Goal: Task Accomplishment & Management: Use online tool/utility

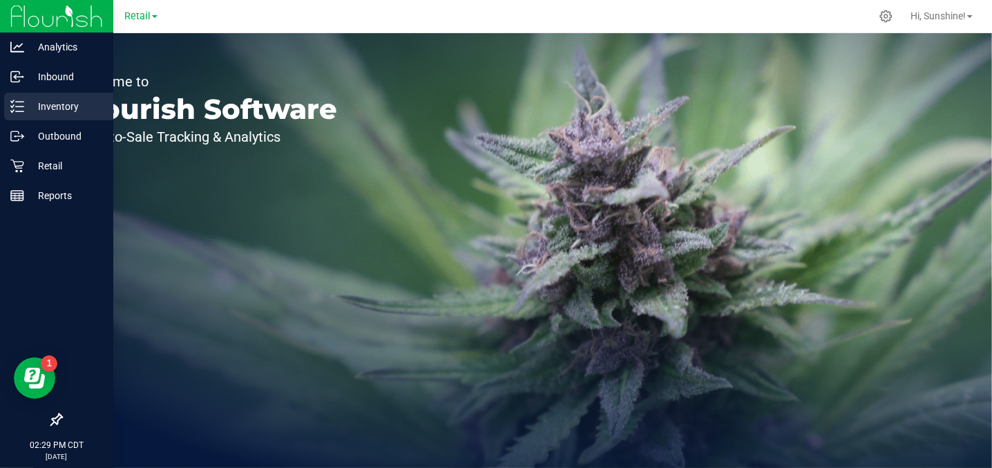
click at [82, 109] on p "Inventory" at bounding box center [65, 106] width 83 height 17
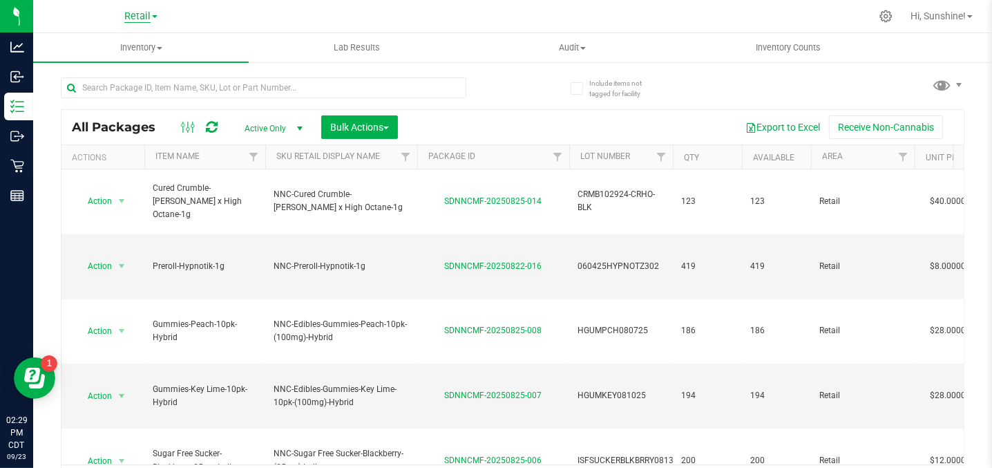
click at [142, 17] on span "Retail" at bounding box center [137, 16] width 26 height 12
click at [145, 65] on link "Manufacturing" at bounding box center [141, 67] width 202 height 19
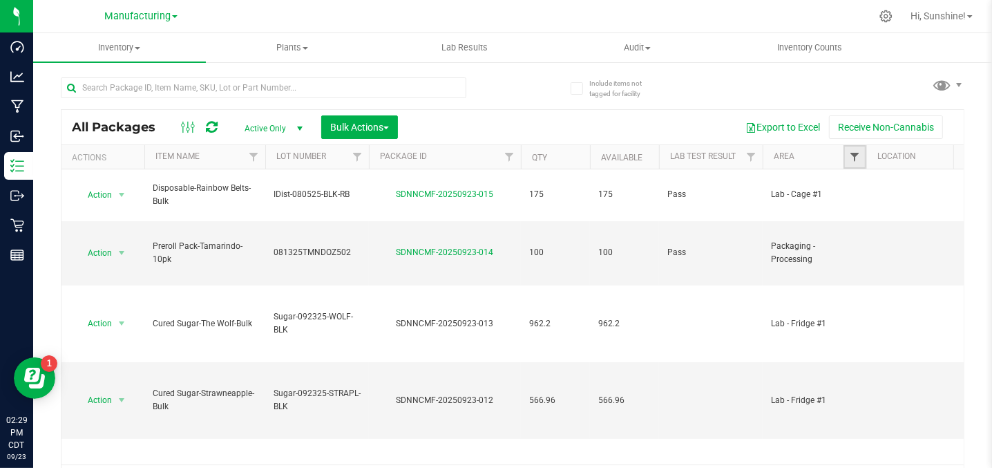
click at [854, 161] on span "Filter" at bounding box center [854, 156] width 11 height 11
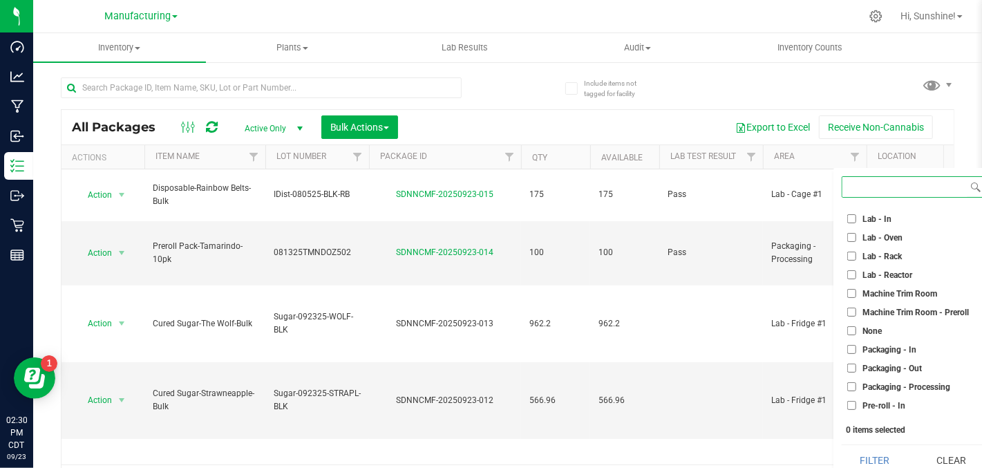
scroll to position [276, 0]
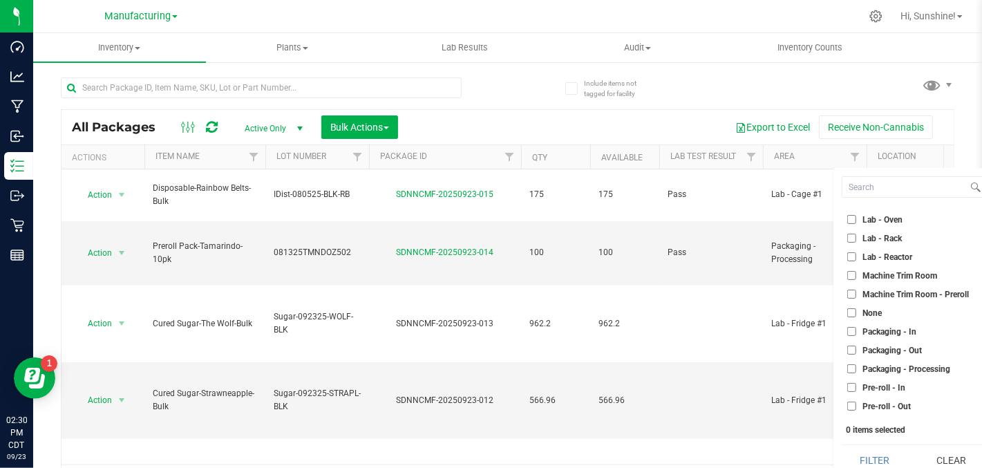
click at [850, 348] on input "Packaging - Out" at bounding box center [851, 349] width 9 height 9
click at [874, 452] on button "Filter" at bounding box center [874, 460] width 66 height 30
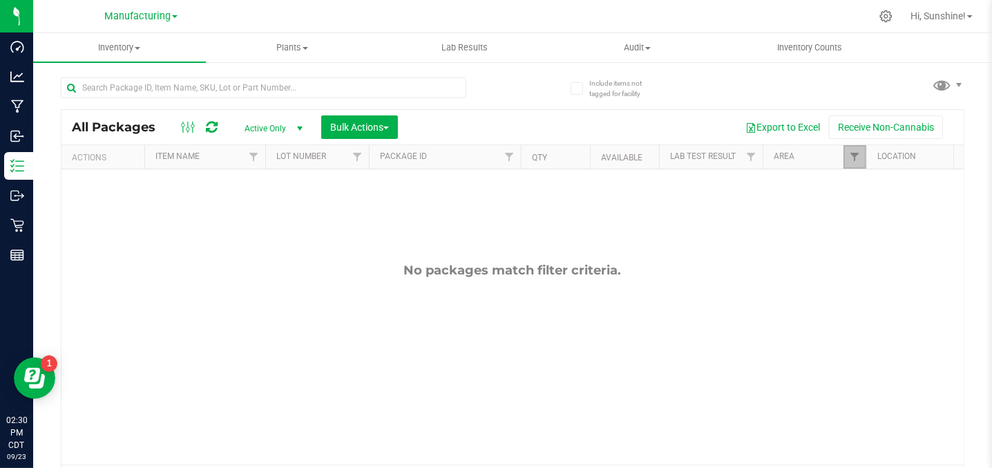
click at [857, 163] on link "Filter" at bounding box center [854, 156] width 23 height 23
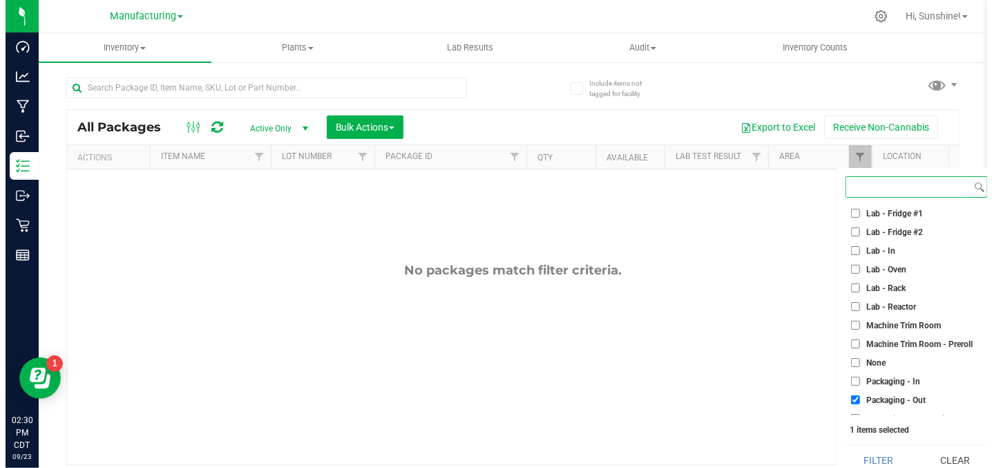
scroll to position [315, 0]
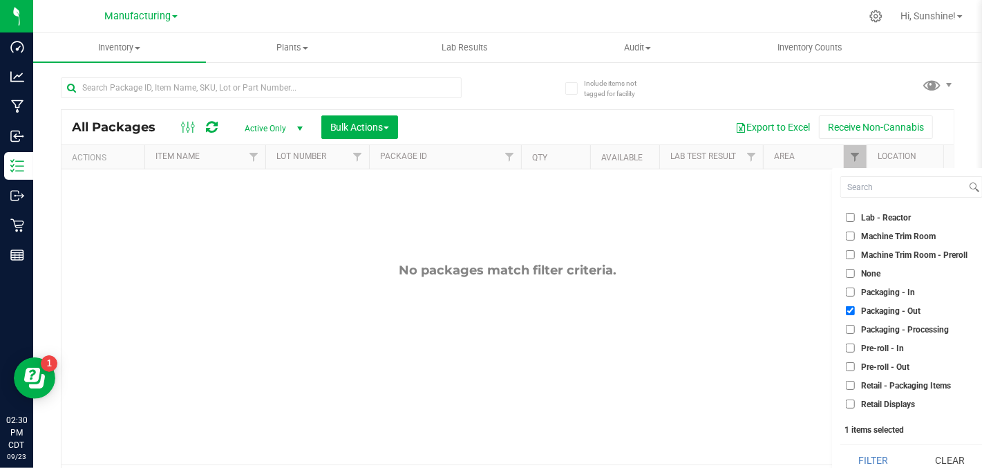
click at [849, 312] on input "Packaging - Out" at bounding box center [849, 310] width 9 height 9
checkbox input "true"
click at [869, 453] on button "Filter" at bounding box center [873, 460] width 66 height 30
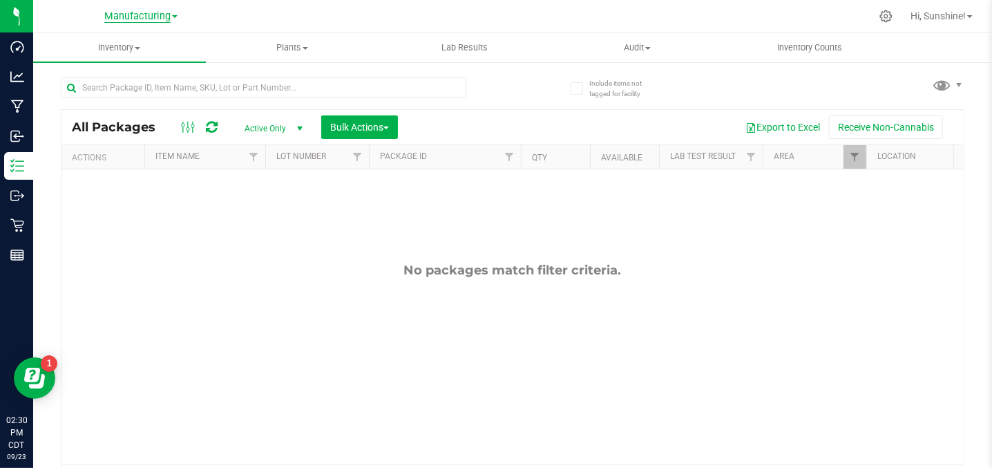
click at [131, 18] on span "Manufacturing" at bounding box center [137, 16] width 66 height 12
click at [97, 92] on link "Retail" at bounding box center [141, 85] width 202 height 19
click at [857, 162] on link "Filter" at bounding box center [854, 156] width 23 height 23
click at [857, 151] on span "Filter" at bounding box center [854, 156] width 11 height 11
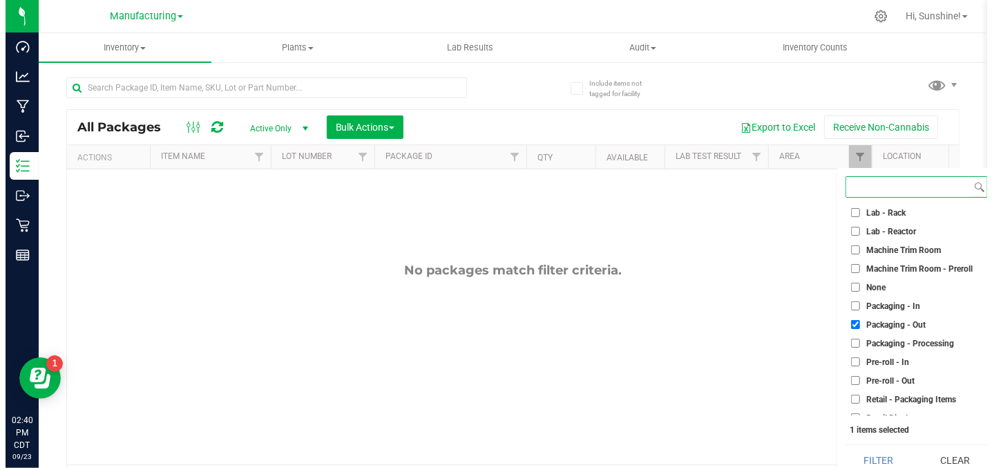
scroll to position [304, 0]
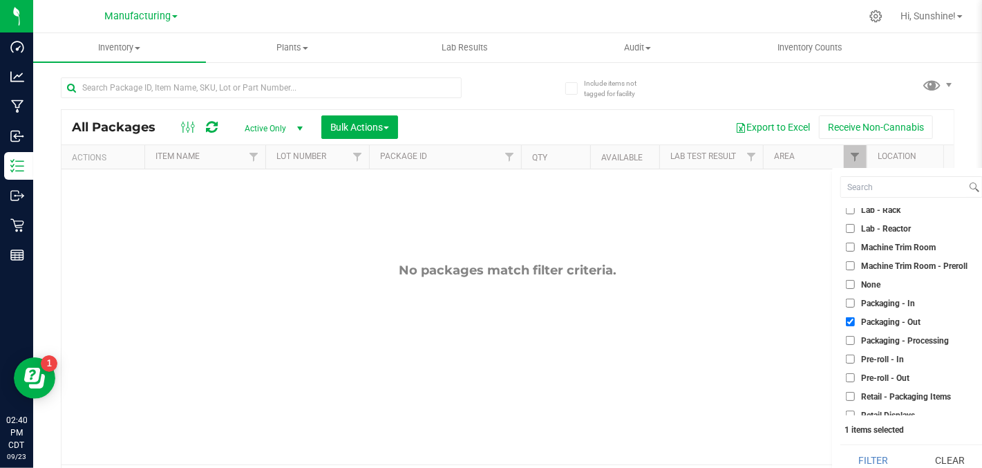
click at [848, 323] on input "Packaging - Out" at bounding box center [849, 321] width 9 height 9
checkbox input "false"
click at [865, 456] on button "Filter" at bounding box center [873, 460] width 66 height 30
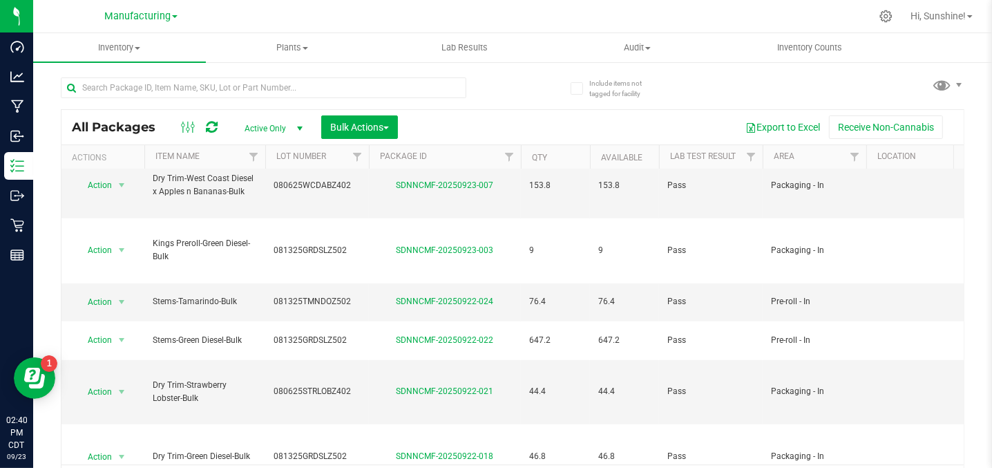
scroll to position [604, 0]
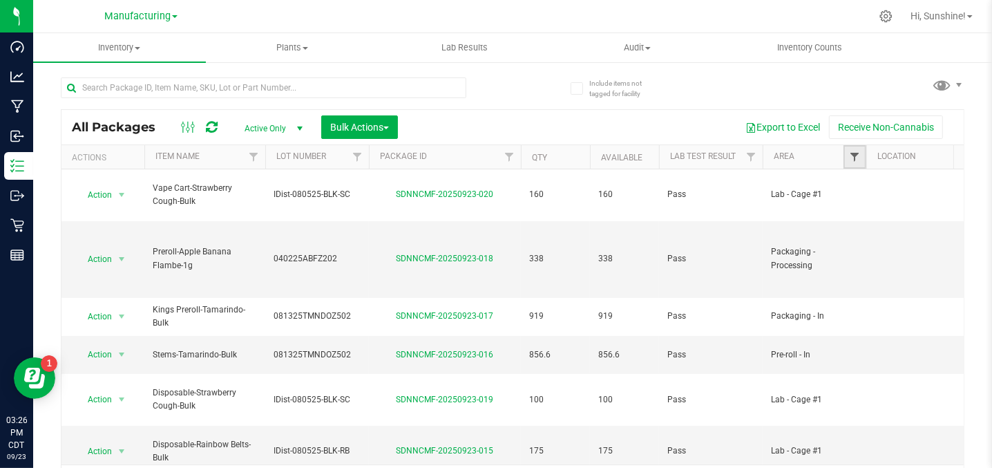
click at [856, 160] on span "Filter" at bounding box center [854, 156] width 11 height 11
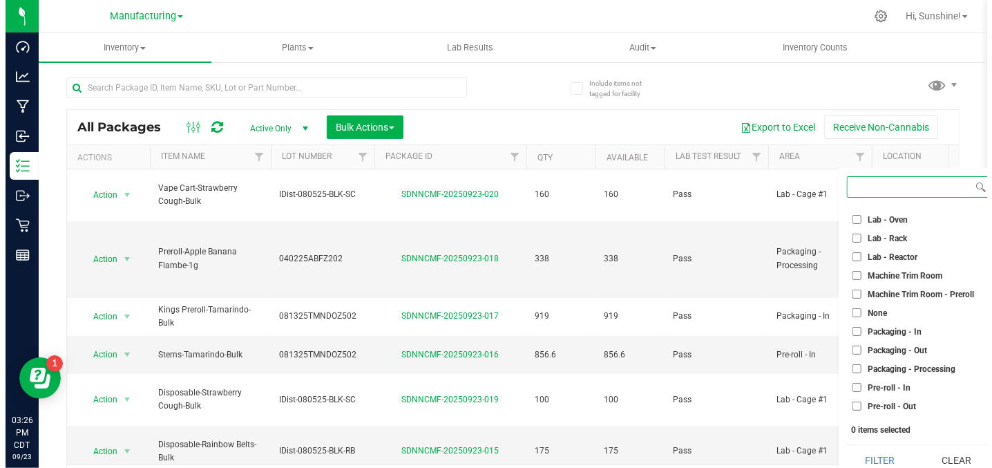
scroll to position [276, 0]
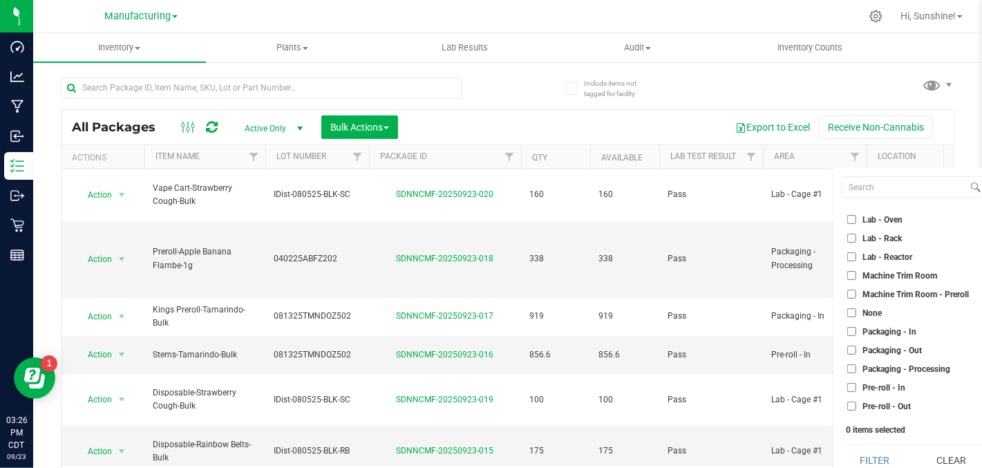
click at [855, 347] on input "Packaging - Out" at bounding box center [851, 349] width 9 height 9
checkbox input "true"
click at [866, 458] on button "Filter" at bounding box center [874, 460] width 66 height 30
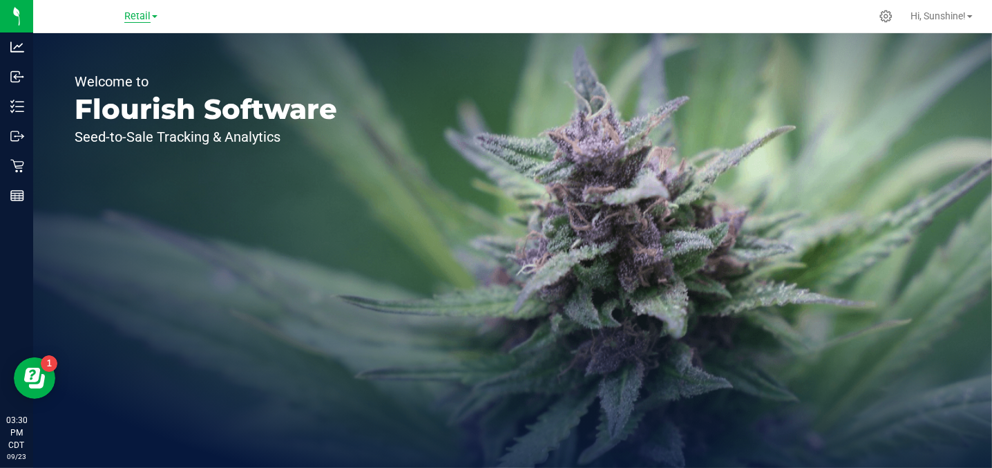
click at [137, 18] on span "Retail" at bounding box center [137, 16] width 26 height 12
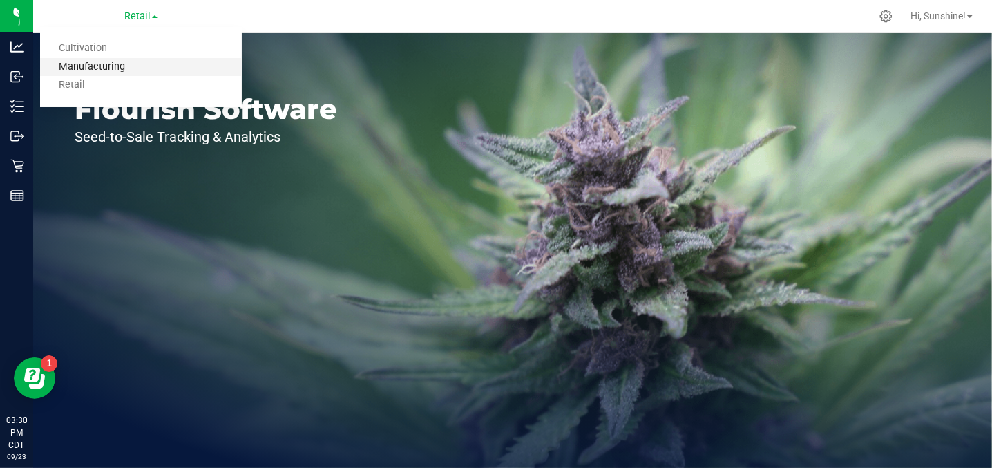
click at [120, 66] on link "Manufacturing" at bounding box center [141, 67] width 202 height 19
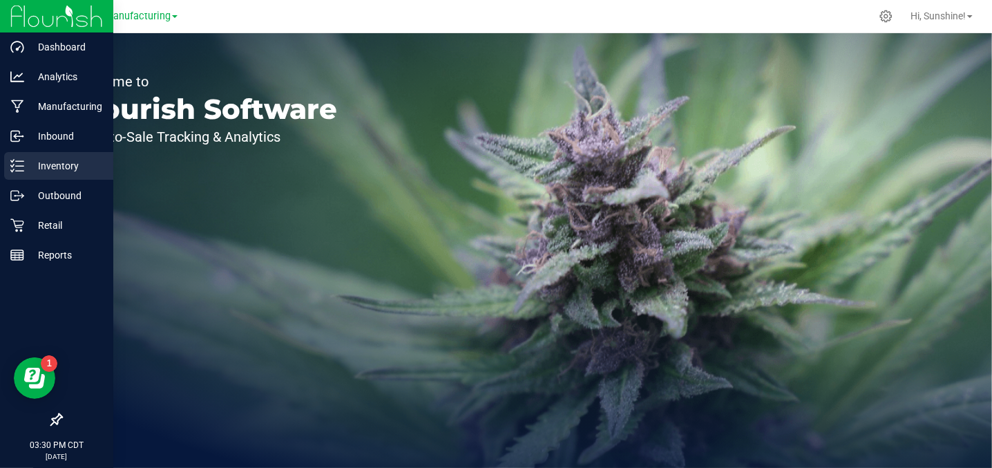
click at [48, 166] on p "Inventory" at bounding box center [65, 165] width 83 height 17
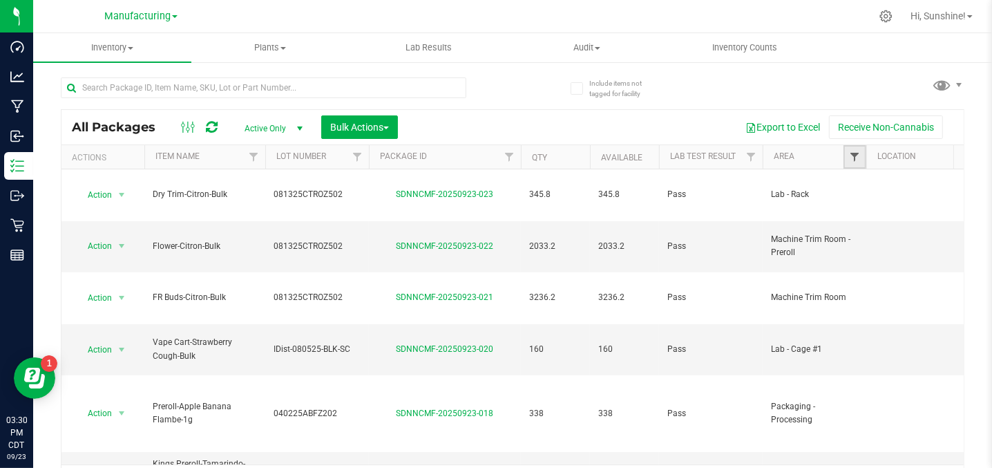
click at [851, 159] on span "Filter" at bounding box center [854, 156] width 11 height 11
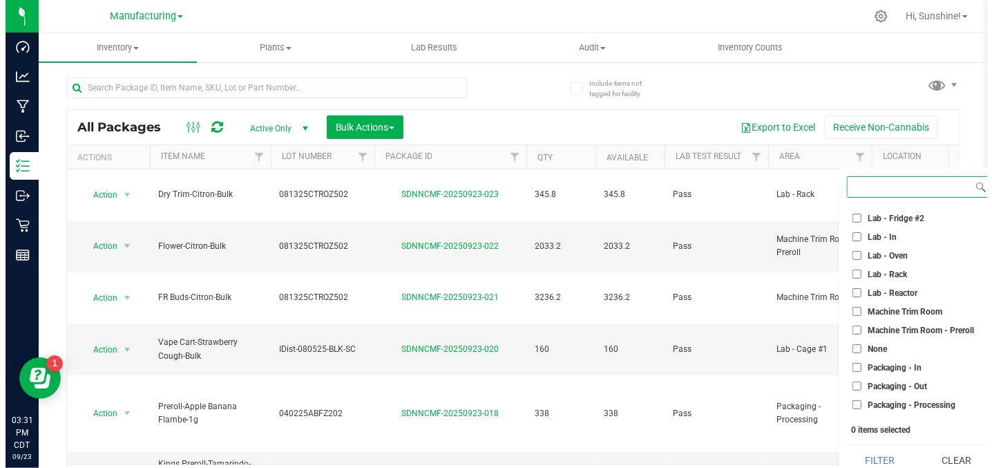
scroll to position [249, 0]
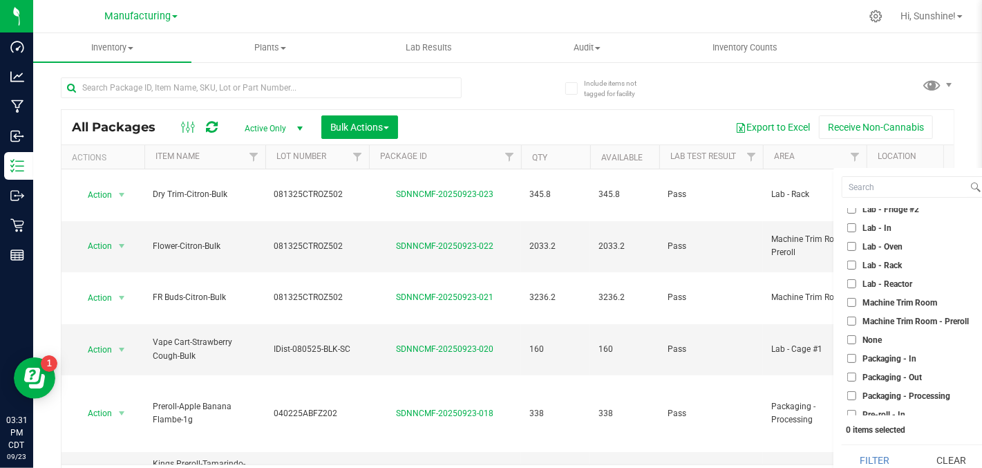
click at [848, 375] on input "Packaging - Out" at bounding box center [851, 376] width 9 height 9
checkbox input "true"
click at [879, 453] on button "Filter" at bounding box center [874, 460] width 66 height 30
